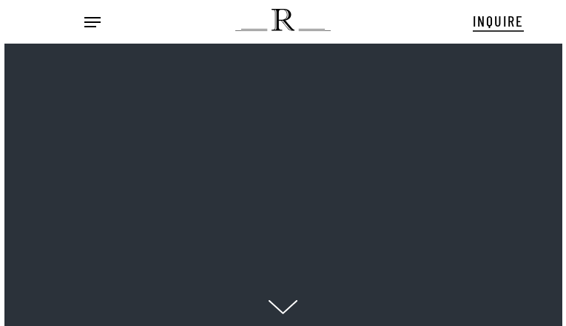
scroll to position [15, 18]
